Goal: Information Seeking & Learning: Learn about a topic

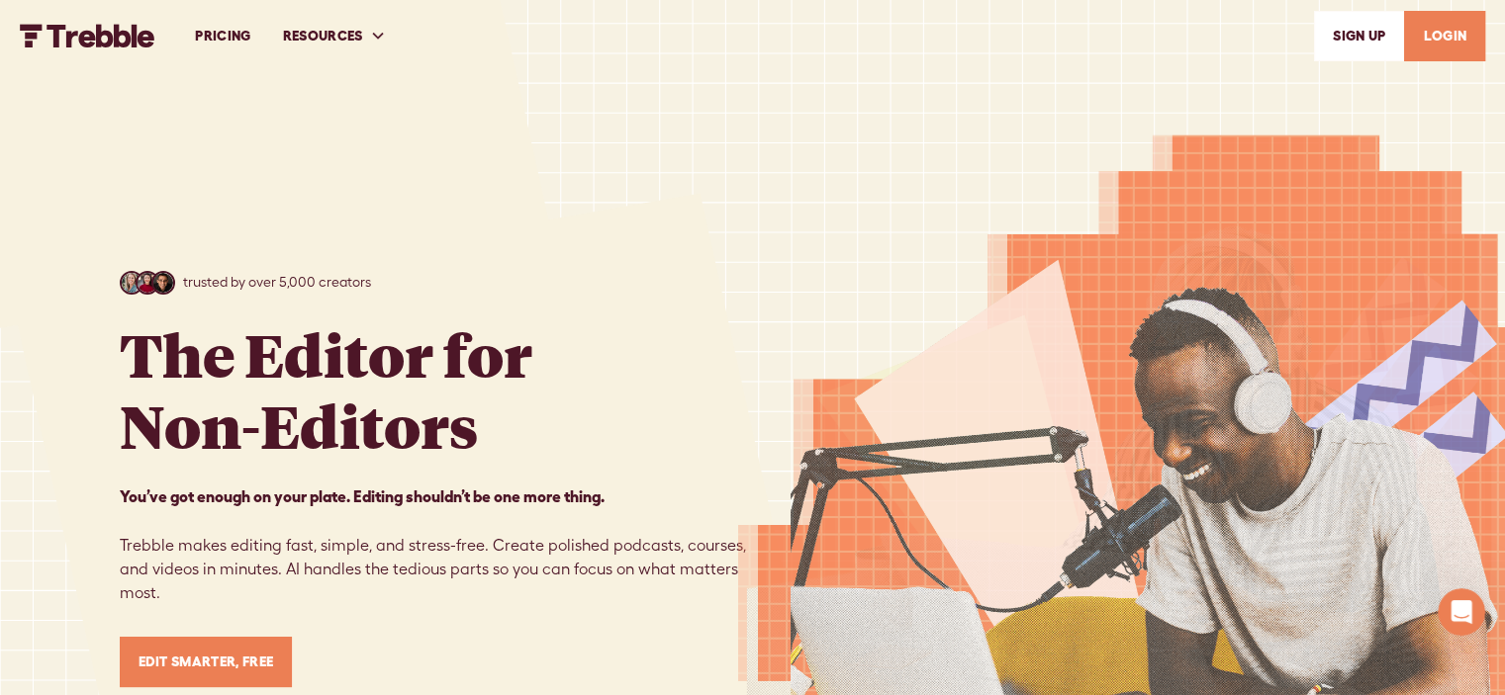
click at [243, 34] on link "PRICING" at bounding box center [222, 36] width 87 height 68
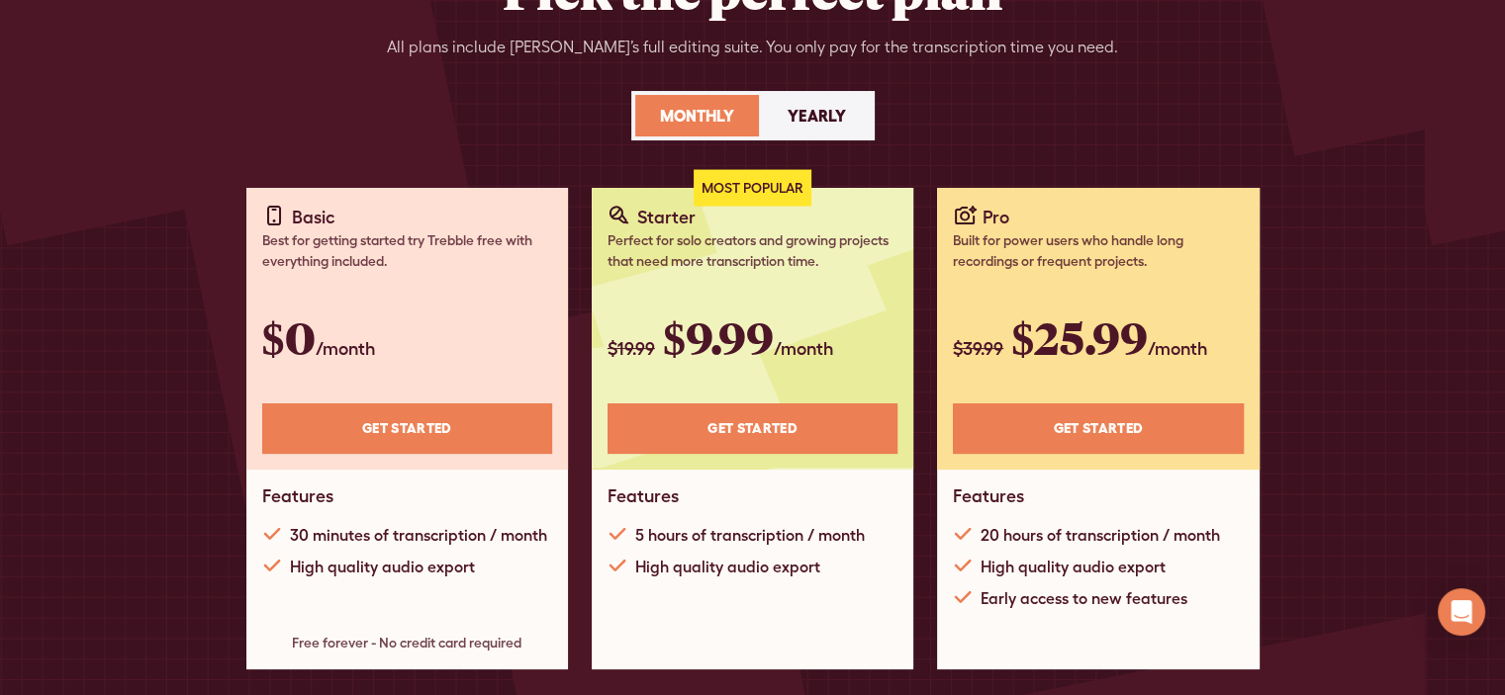
scroll to position [396, 0]
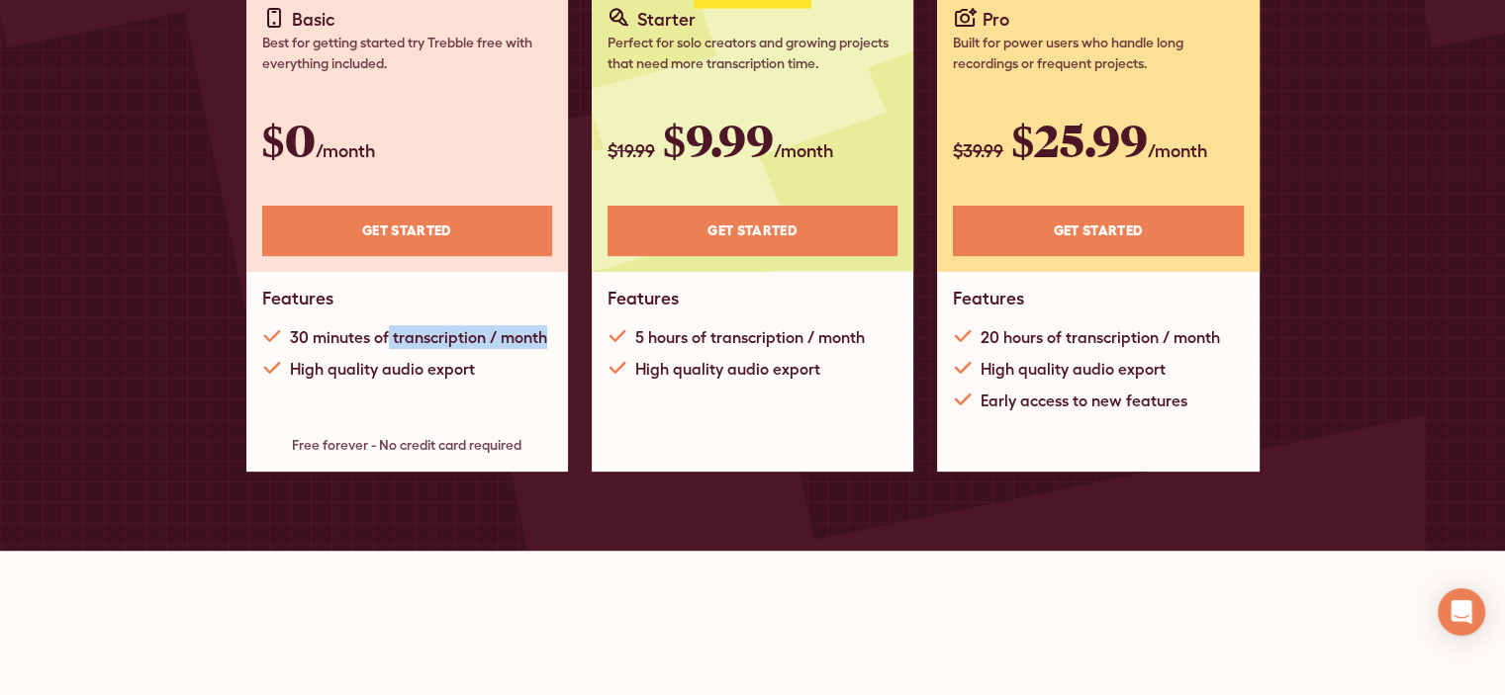
drag, startPoint x: 385, startPoint y: 330, endPoint x: 543, endPoint y: 338, distance: 158.5
click at [543, 338] on div "30 minutes of transcription / month" at bounding box center [418, 337] width 257 height 24
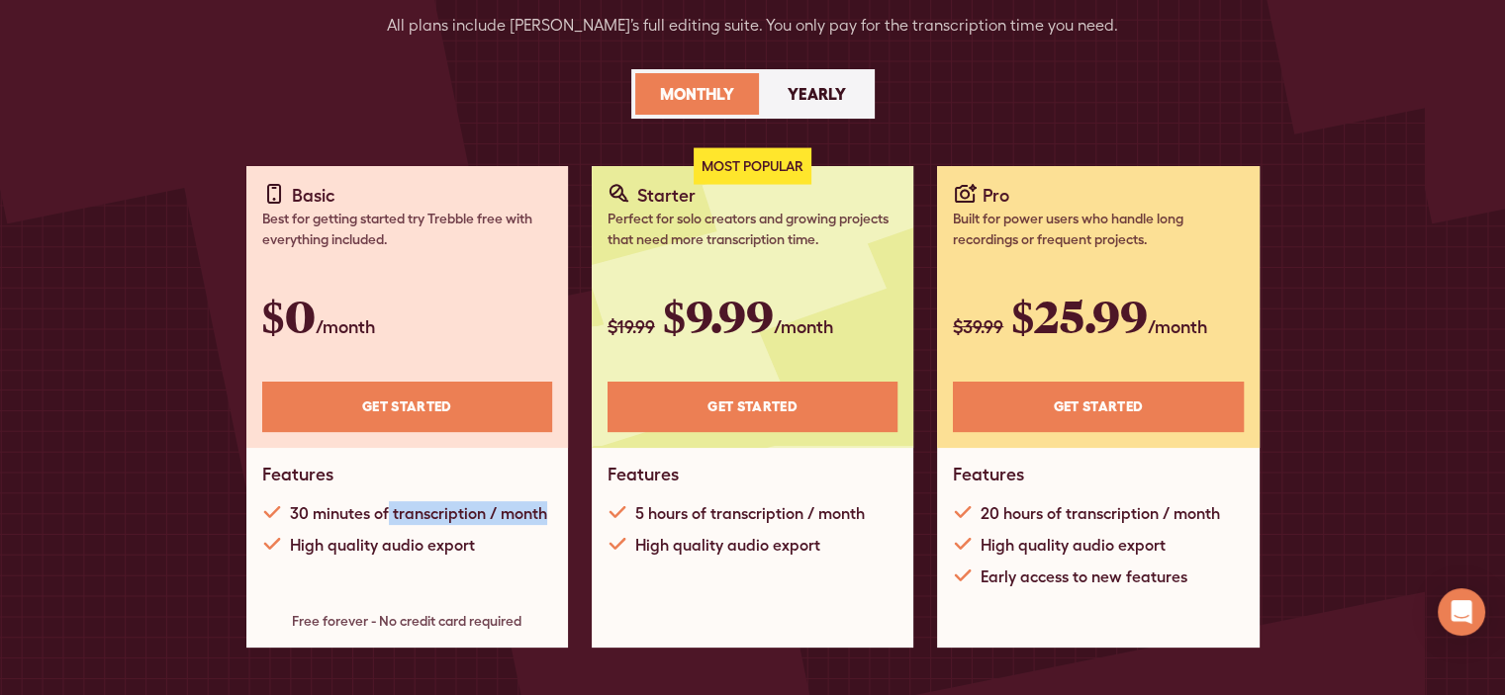
scroll to position [0, 0]
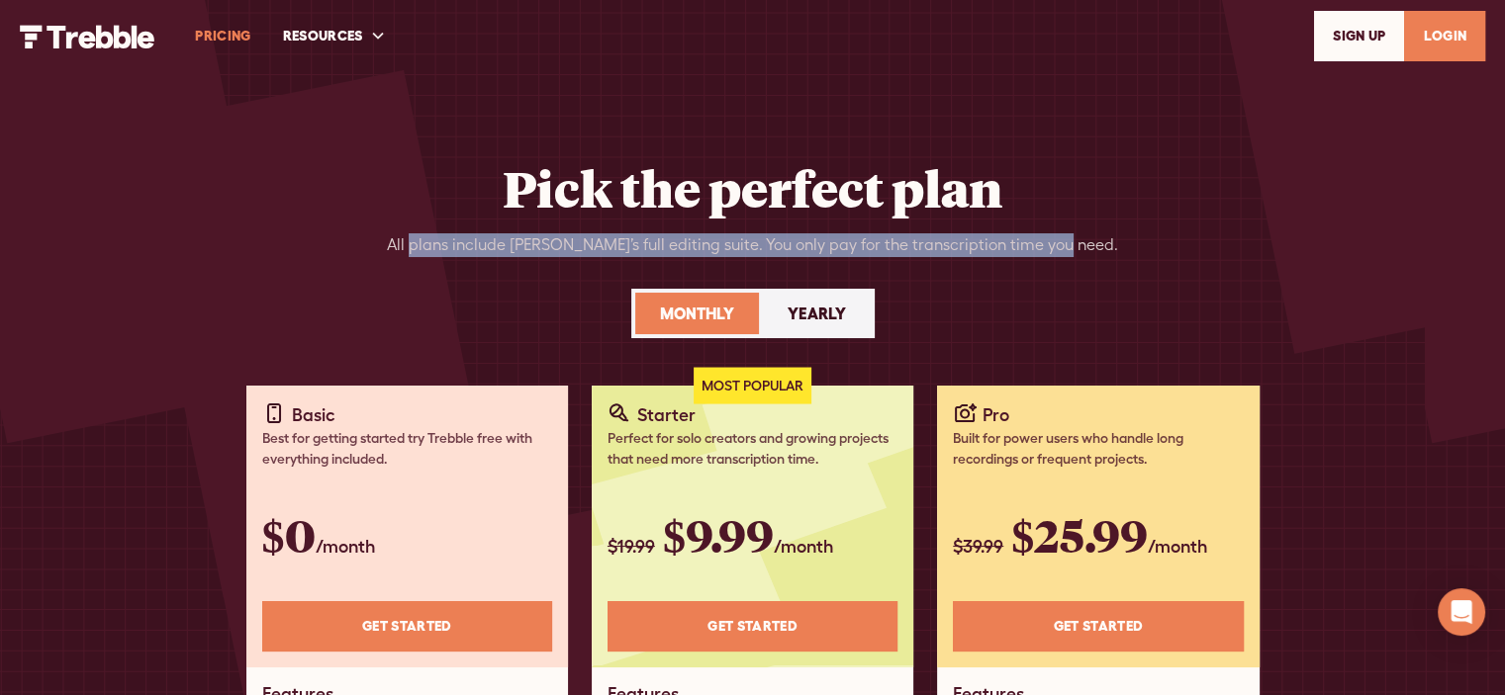
drag, startPoint x: 447, startPoint y: 247, endPoint x: 1085, endPoint y: 245, distance: 638.0
click at [1084, 245] on div "Pick the perfect plan All plans include Trebble’s full editing suite. You only …" at bounding box center [753, 272] width 1266 height 228
click at [63, 34] on img "home" at bounding box center [88, 37] width 136 height 24
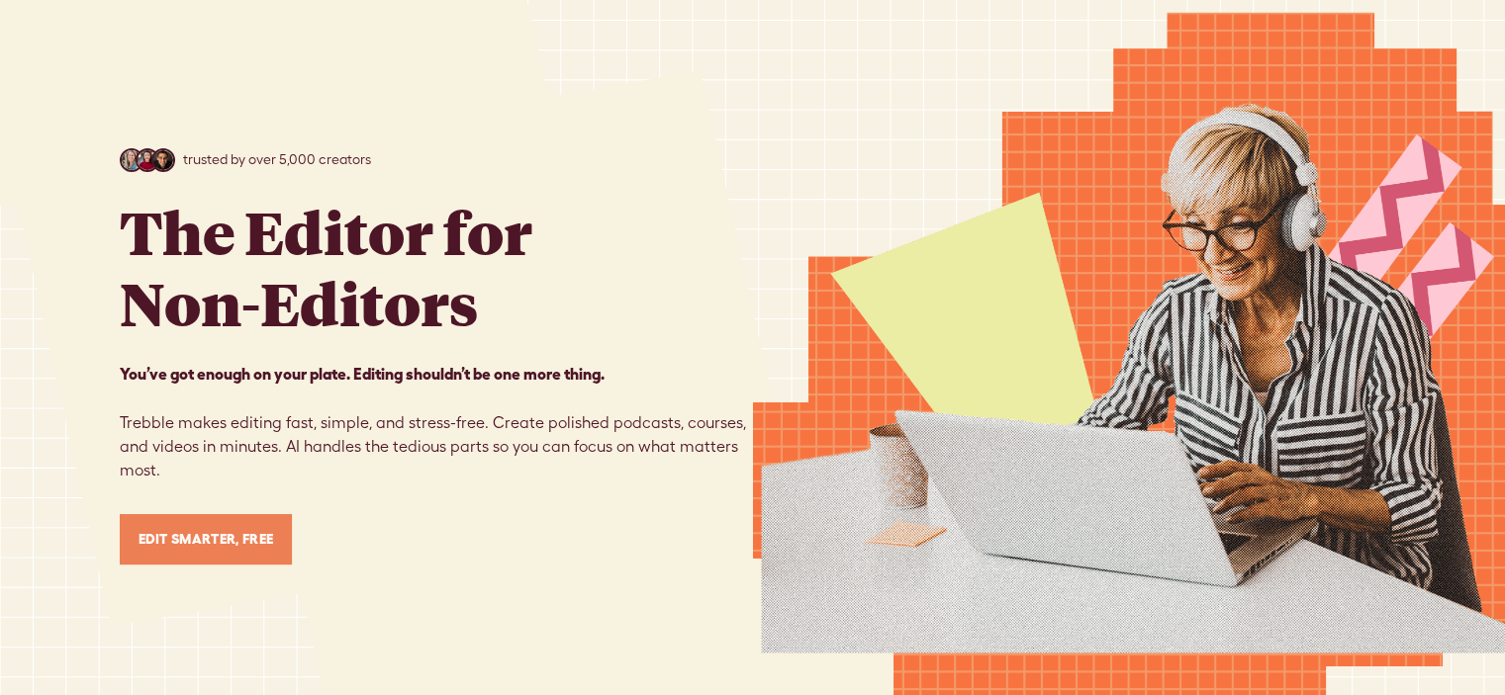
scroll to position [198, 0]
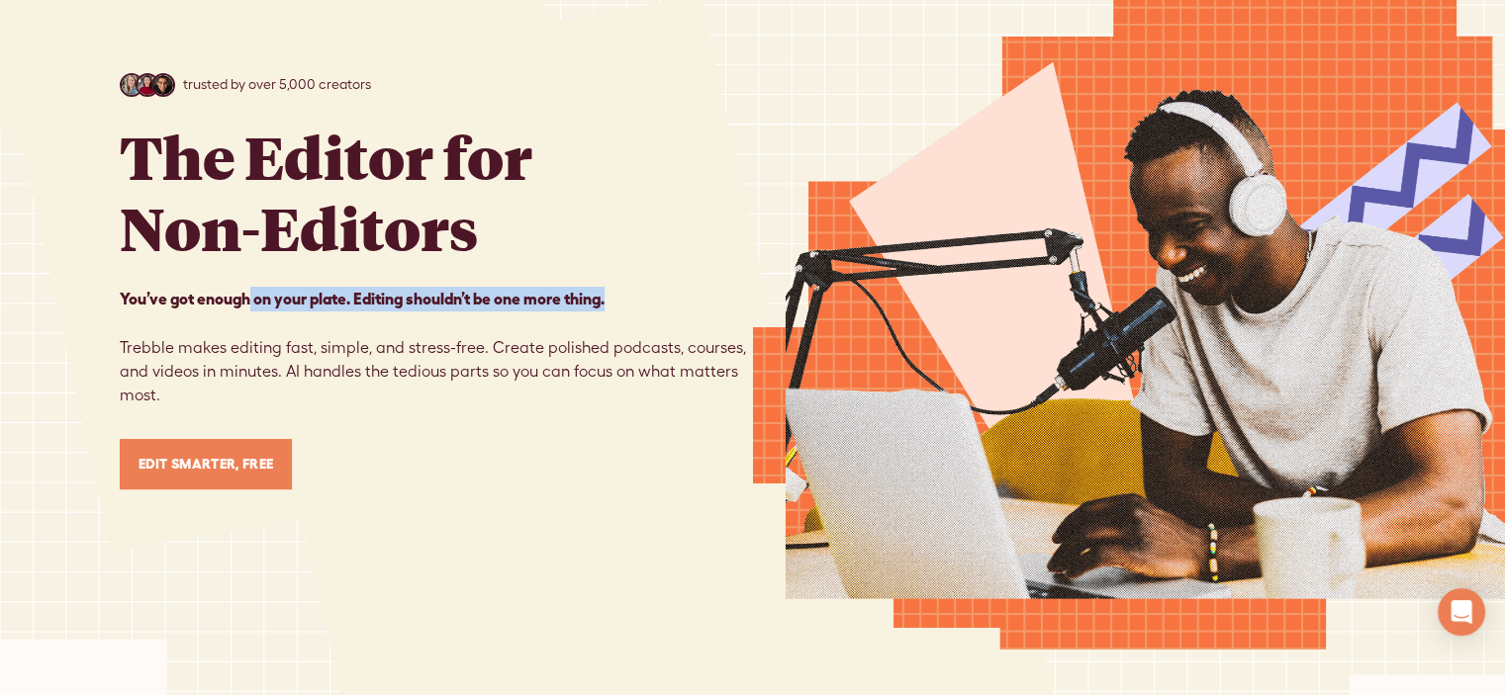
drag, startPoint x: 255, startPoint y: 303, endPoint x: 612, endPoint y: 296, distance: 357.2
click at [612, 296] on p "You’ve got enough on your plate. Editing shouldn’t be one more thing. ‍ ‍ Trebb…" at bounding box center [436, 347] width 633 height 121
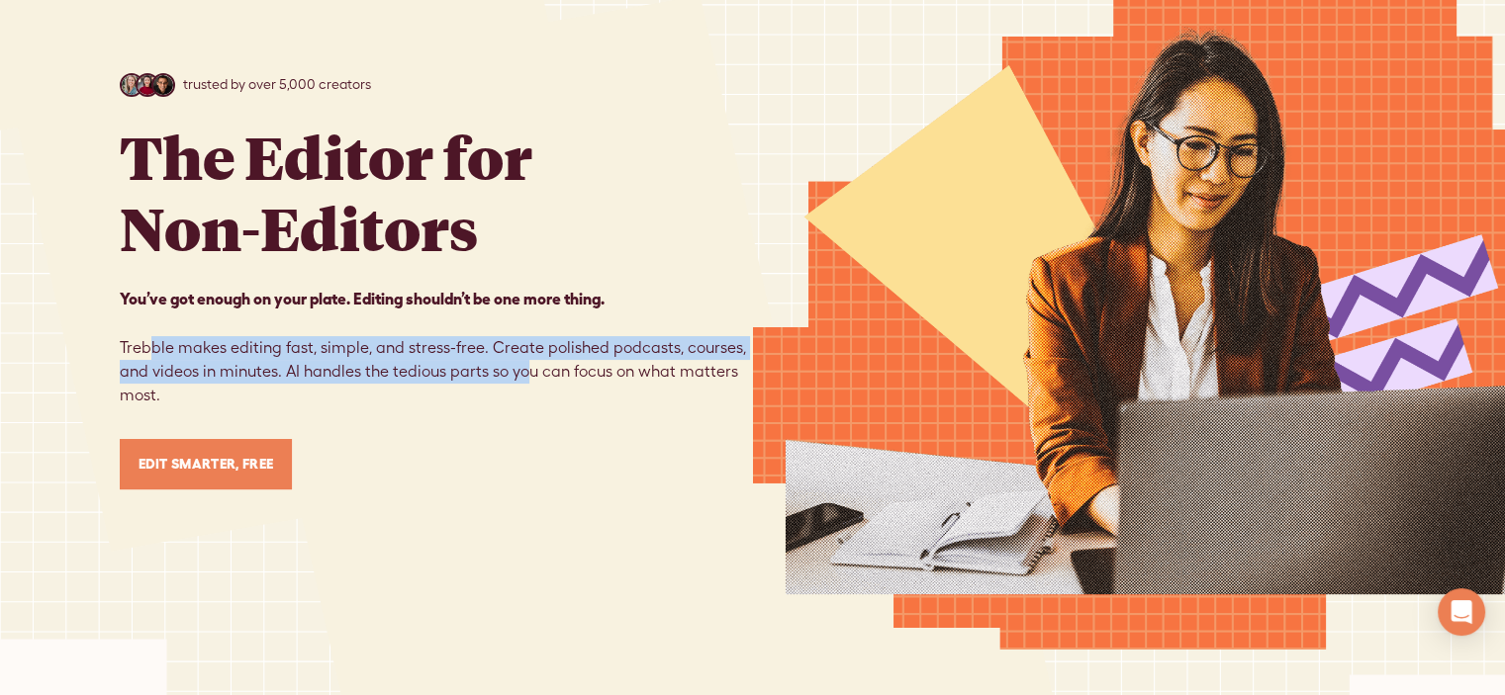
drag, startPoint x: 153, startPoint y: 347, endPoint x: 538, endPoint y: 376, distance: 385.9
click at [528, 375] on p "You’ve got enough on your plate. Editing shouldn’t be one more thing. ‍ ‍ Trebb…" at bounding box center [436, 347] width 633 height 121
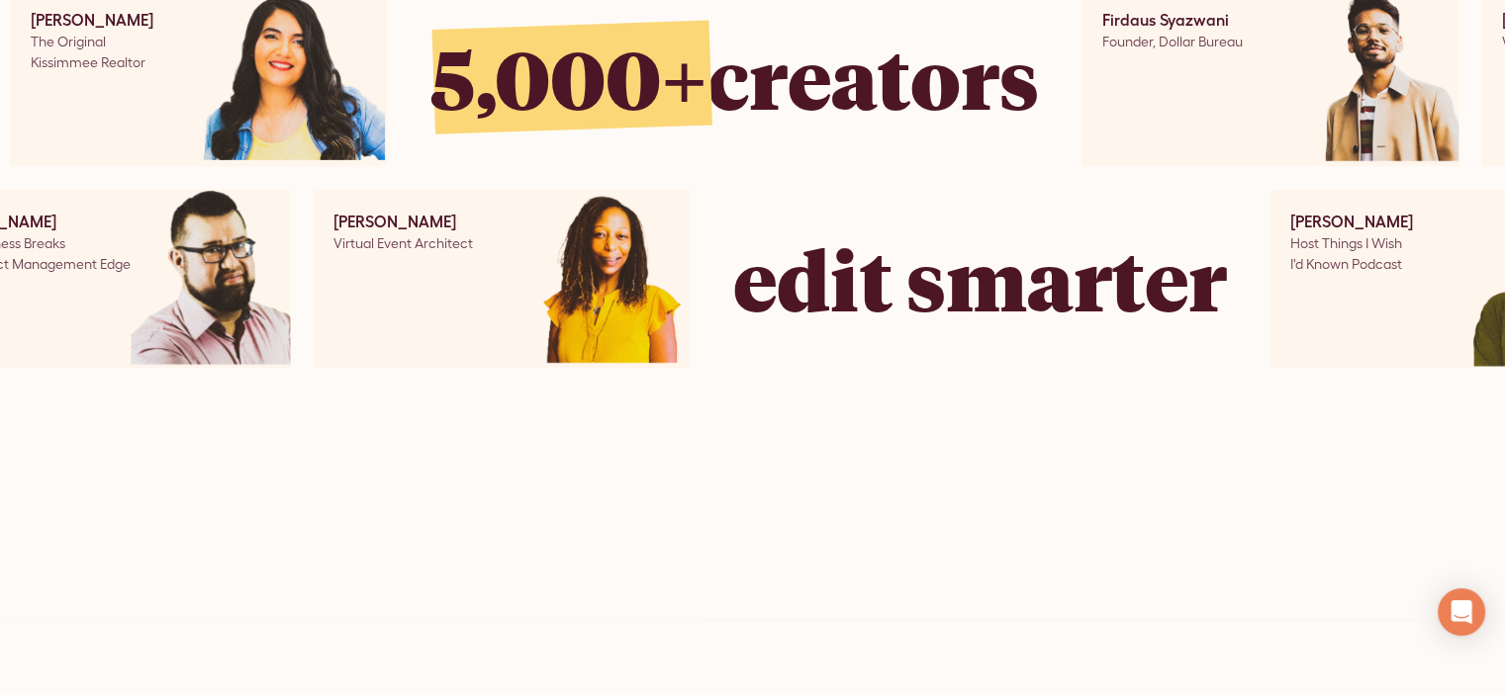
scroll to position [1682, 0]
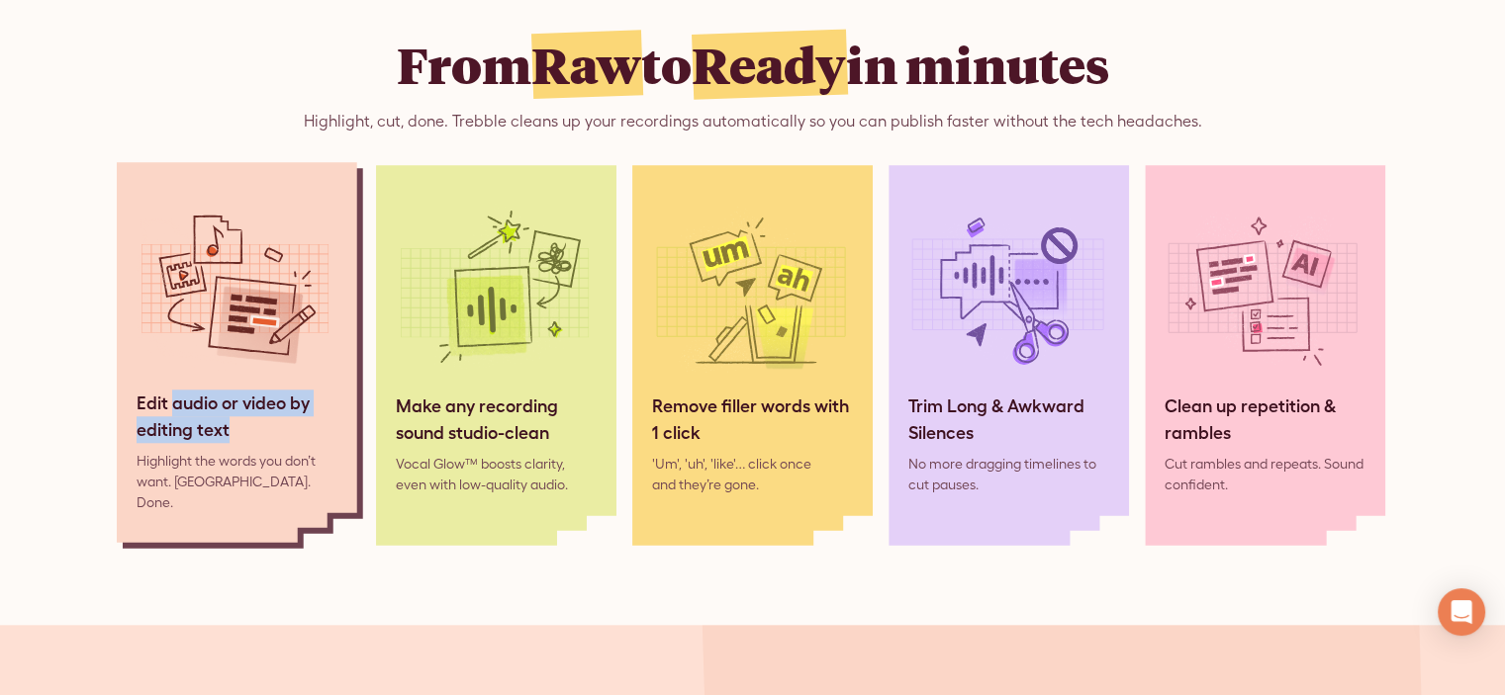
drag, startPoint x: 174, startPoint y: 399, endPoint x: 296, endPoint y: 427, distance: 125.0
click at [296, 427] on div "Edit audio or video by editing text" at bounding box center [237, 416] width 201 height 53
drag, startPoint x: 203, startPoint y: 462, endPoint x: 306, endPoint y: 461, distance: 102.9
click at [306, 461] on div "Highlight the words you don’t want. [GEOGRAPHIC_DATA]. Done." at bounding box center [237, 482] width 201 height 62
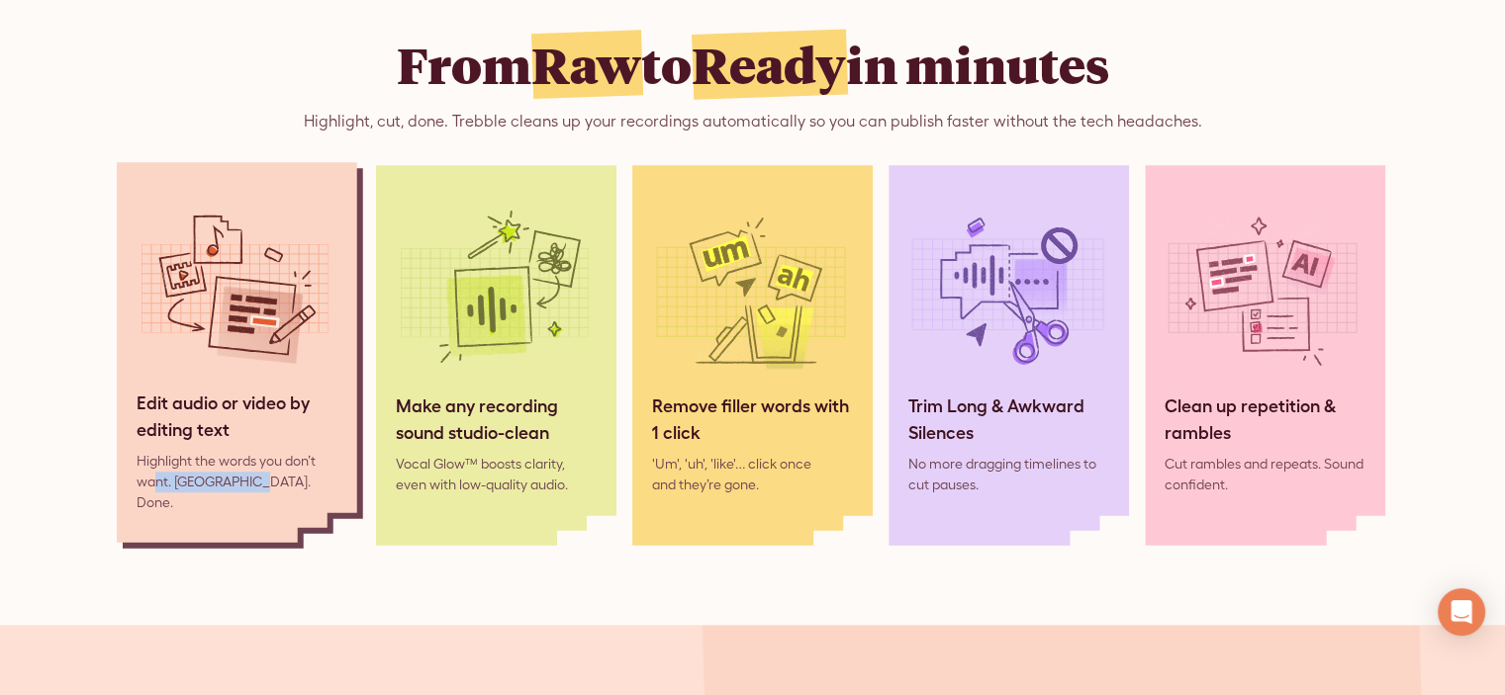
drag, startPoint x: 150, startPoint y: 489, endPoint x: 269, endPoint y: 478, distance: 119.2
click at [256, 482] on div "Highlight the words you don’t want. [GEOGRAPHIC_DATA]. Done." at bounding box center [237, 482] width 201 height 62
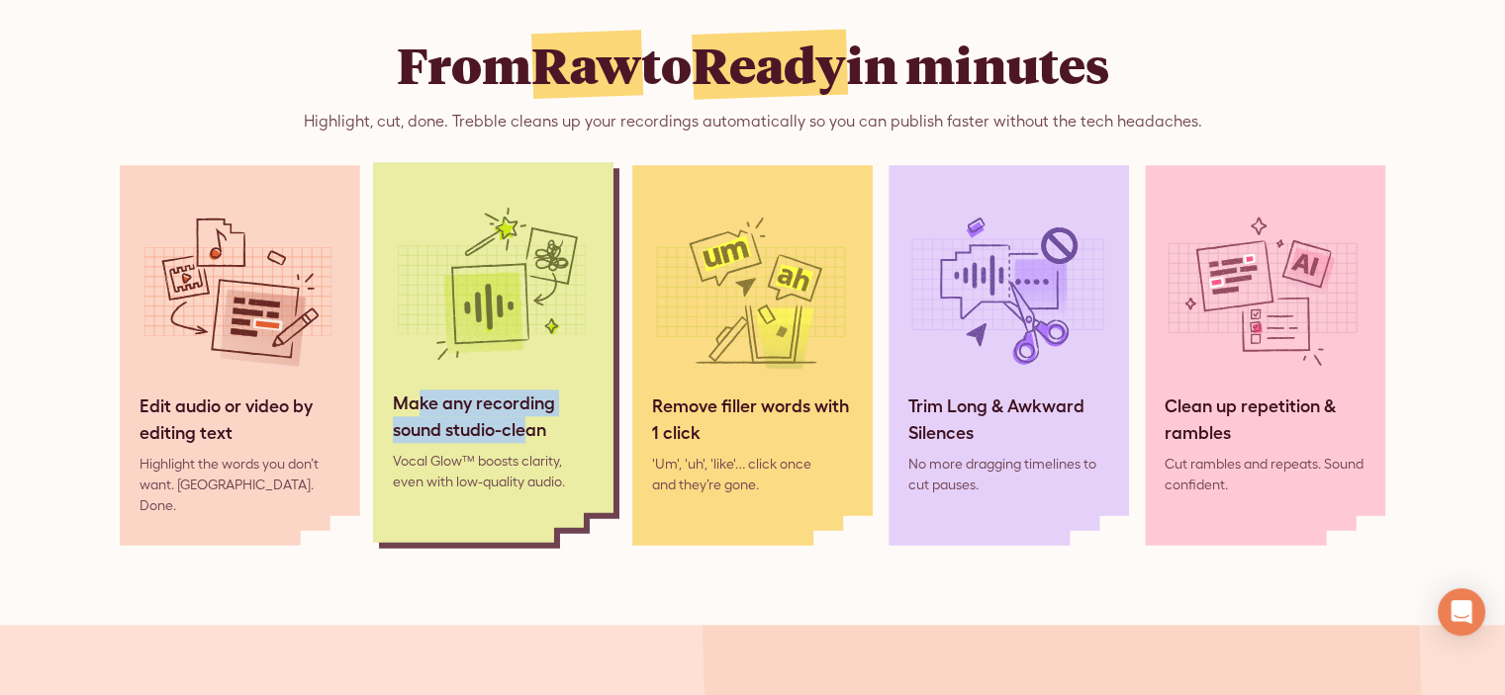
drag, startPoint x: 421, startPoint y: 411, endPoint x: 527, endPoint y: 431, distance: 107.9
click at [527, 431] on div "Make any recording sound studio-clean" at bounding box center [493, 416] width 201 height 53
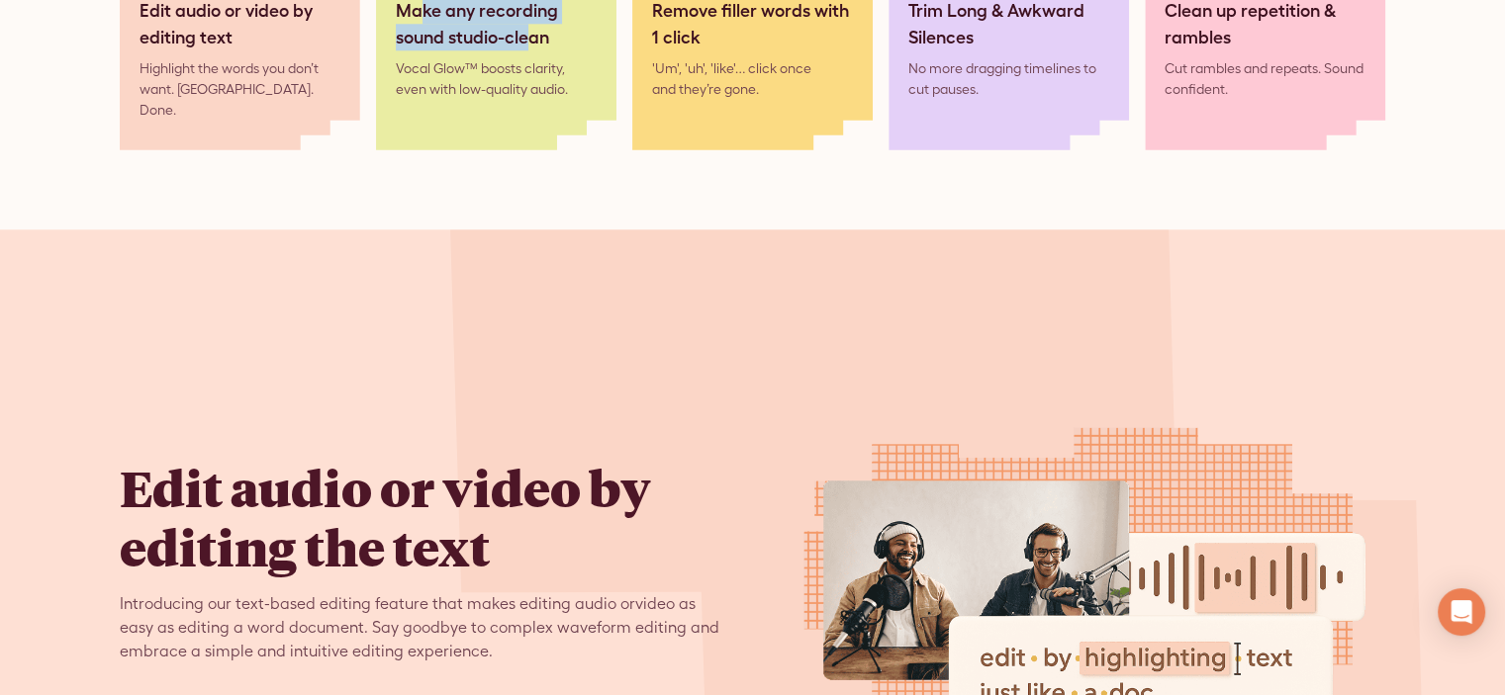
scroll to position [2275, 0]
